Goal: Transaction & Acquisition: Purchase product/service

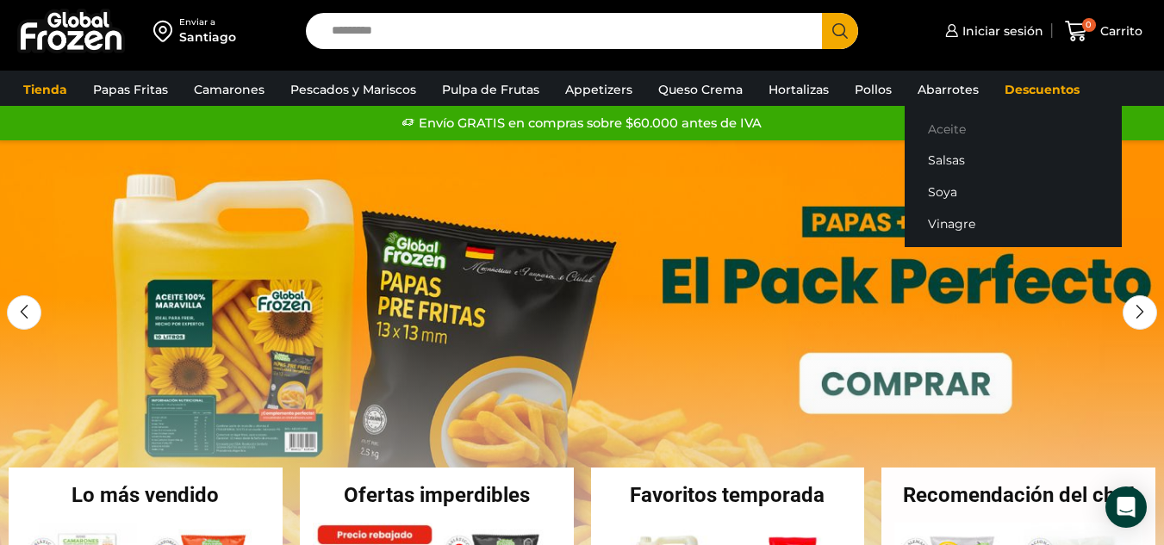
click at [946, 127] on link "Aceite" at bounding box center [1012, 129] width 217 height 32
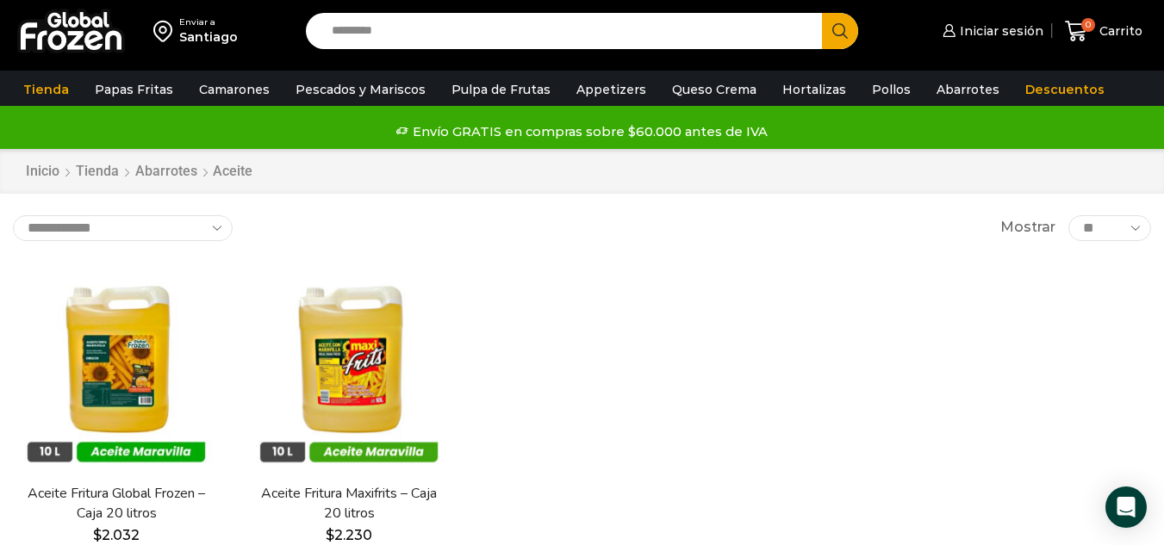
scroll to position [86, 0]
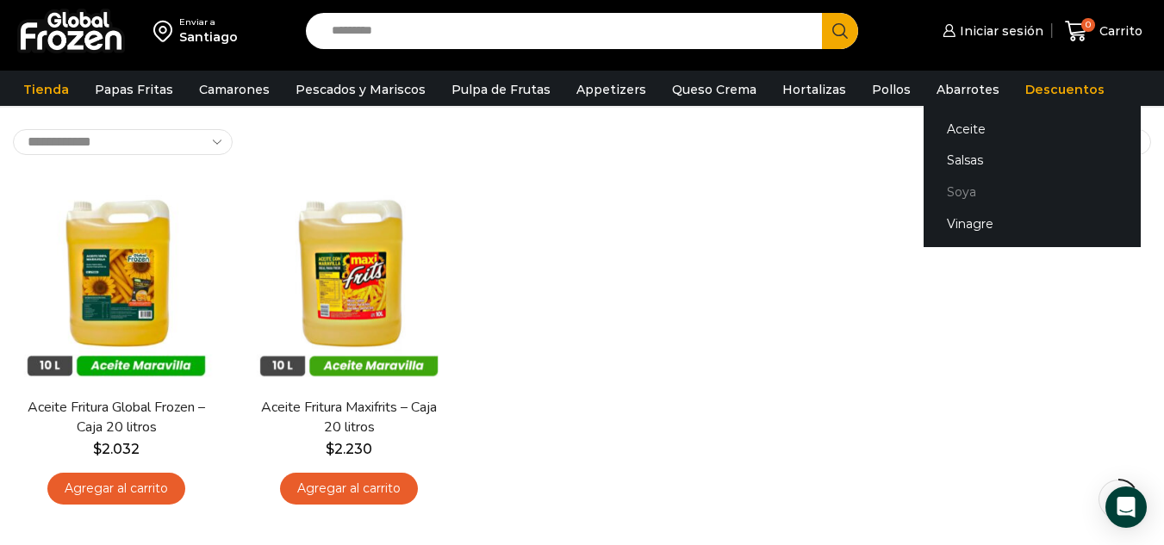
click at [937, 183] on link "Soya" at bounding box center [1031, 193] width 217 height 32
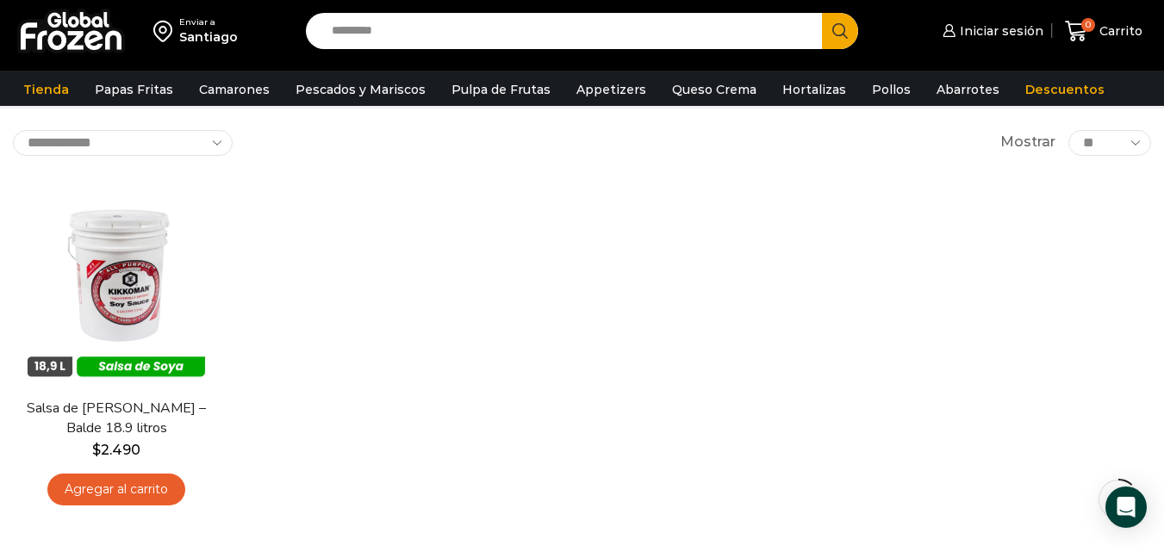
scroll to position [86, 0]
click at [1043, 89] on link "Descuentos" at bounding box center [1064, 89] width 96 height 33
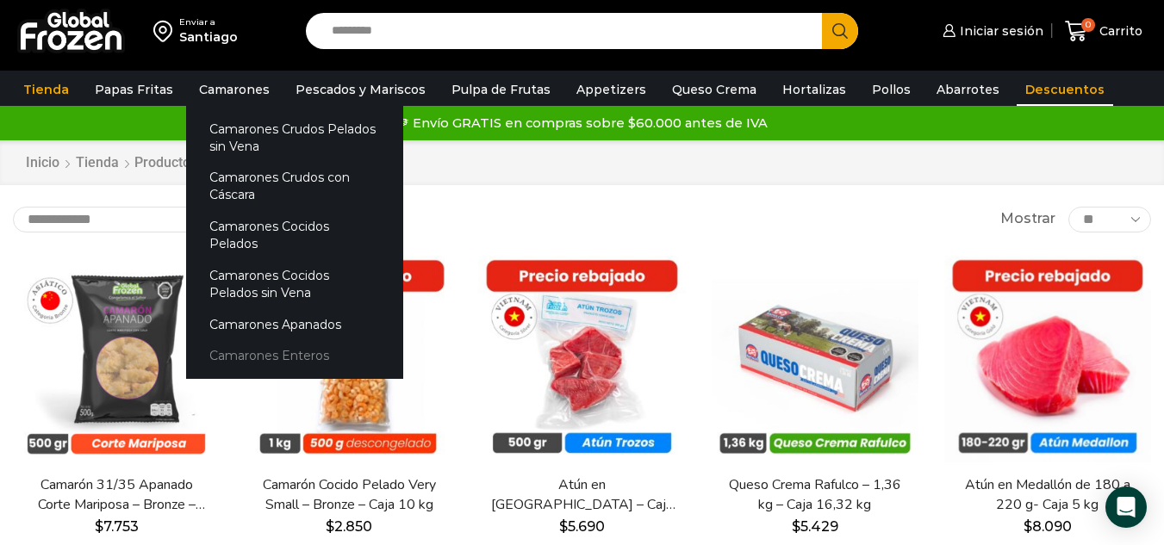
click at [251, 340] on link "Camarones Enteros" at bounding box center [294, 356] width 217 height 32
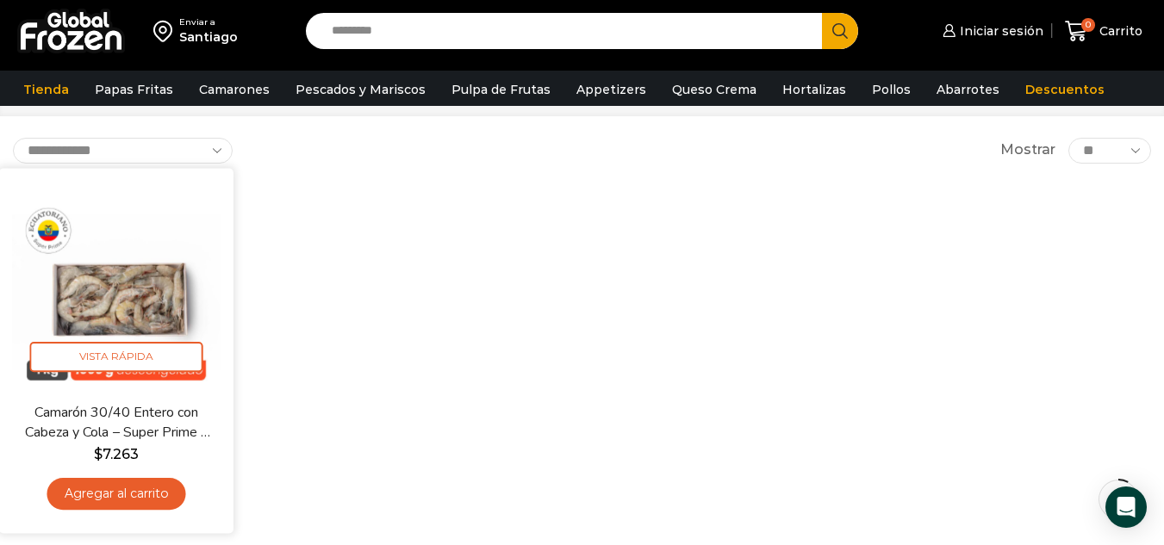
scroll to position [86, 0]
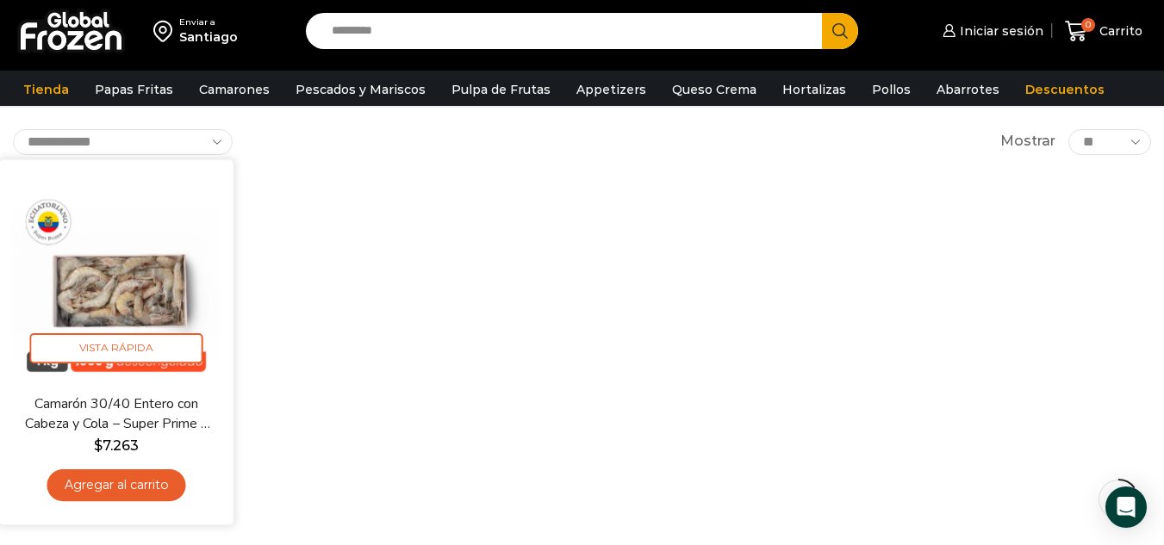
click at [127, 303] on img at bounding box center [116, 276] width 208 height 208
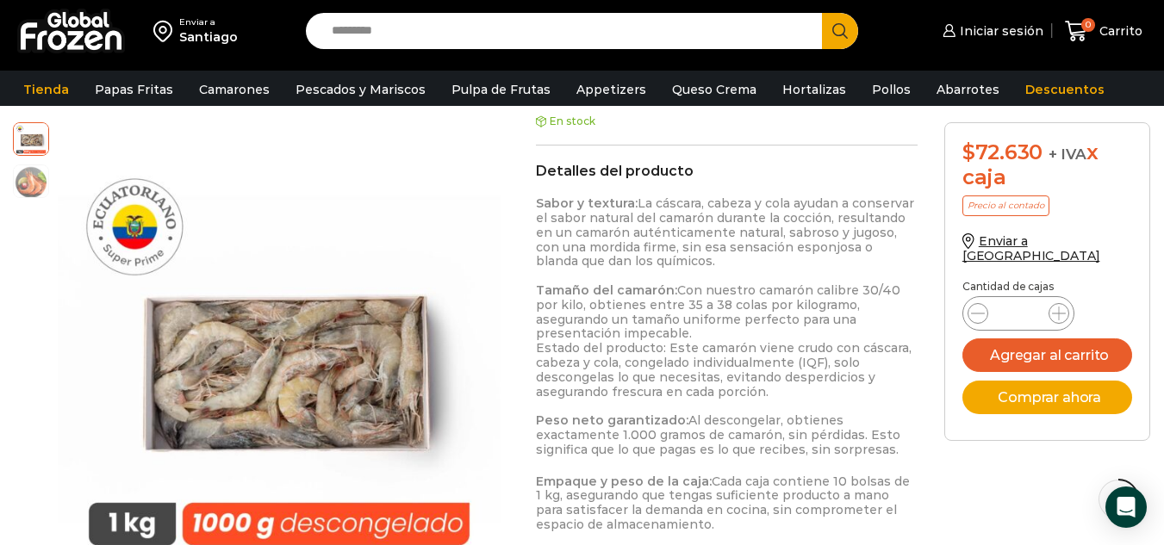
scroll to position [948, 0]
